Goal: Entertainment & Leisure: Consume media (video, audio)

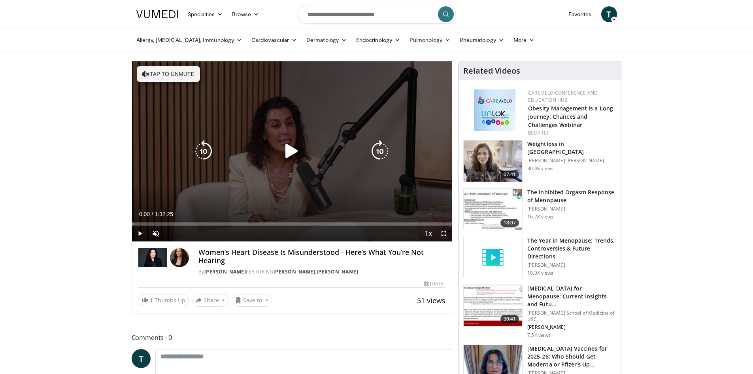
click at [289, 151] on icon "Video Player" at bounding box center [292, 151] width 22 height 22
click at [162, 70] on button "Tap to unmute" at bounding box center [168, 74] width 63 height 16
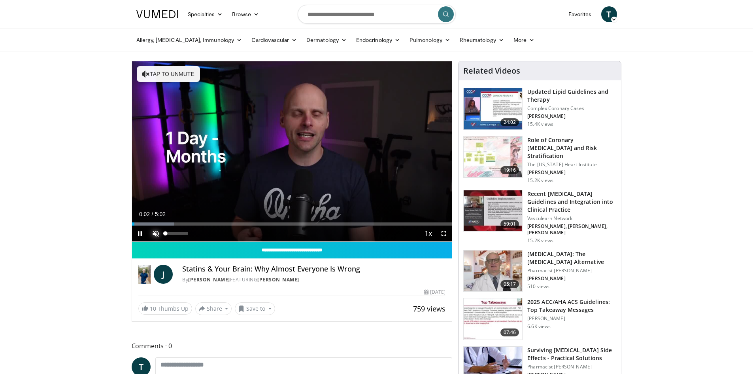
click at [157, 233] on span "Video Player" at bounding box center [156, 233] width 16 height 16
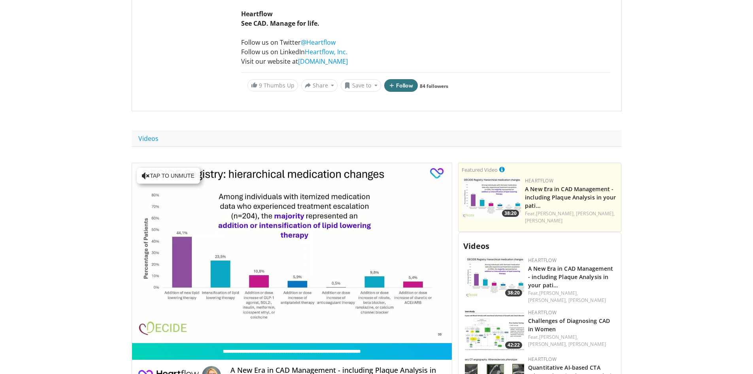
scroll to position [198, 0]
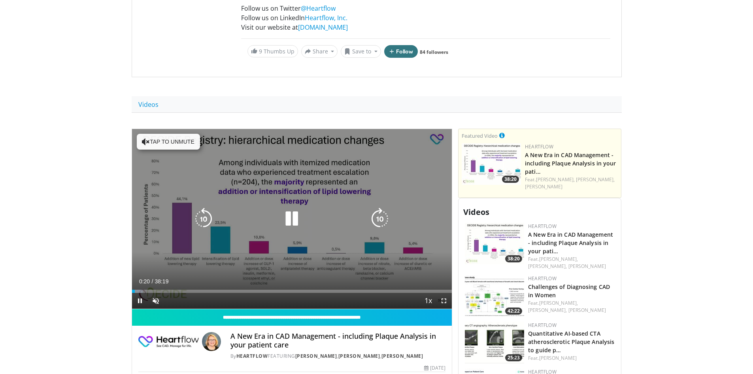
click at [178, 141] on button "Tap to unmute" at bounding box center [168, 142] width 63 height 16
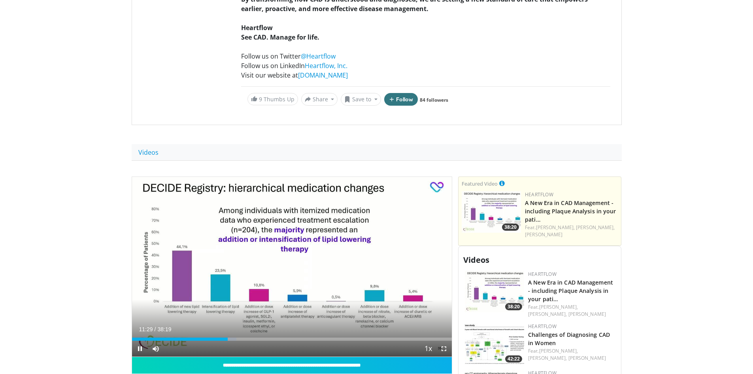
scroll to position [277, 0]
